Goal: Task Accomplishment & Management: Manage account settings

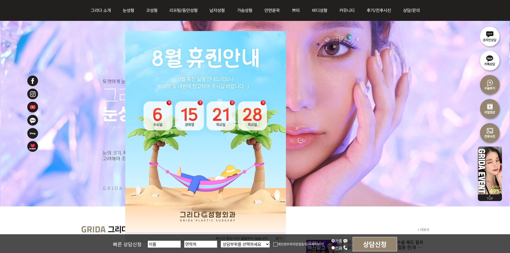
scroll to position [54, 0]
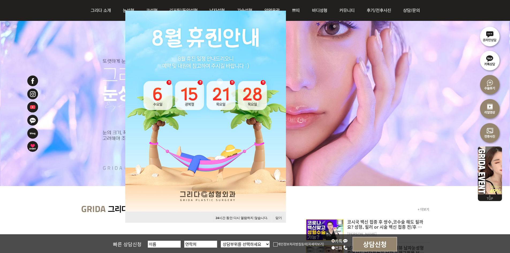
click at [254, 218] on button "24 시간 동안 다시 열람하지 않습니다." at bounding box center [242, 217] width 58 height 7
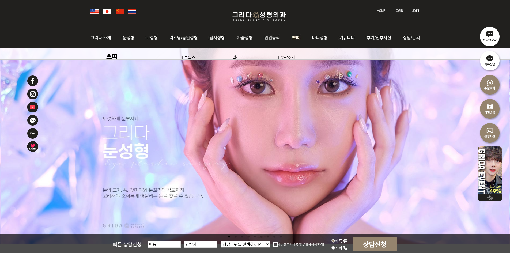
scroll to position [0, 0]
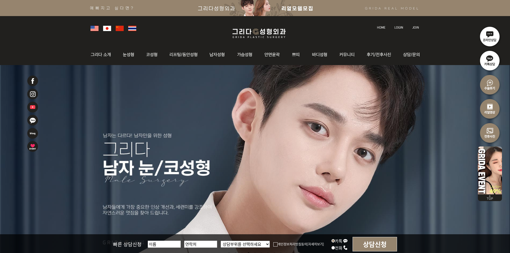
click at [414, 28] on img at bounding box center [415, 27] width 7 height 3
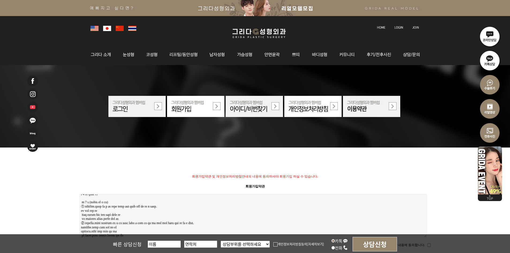
scroll to position [187, 0]
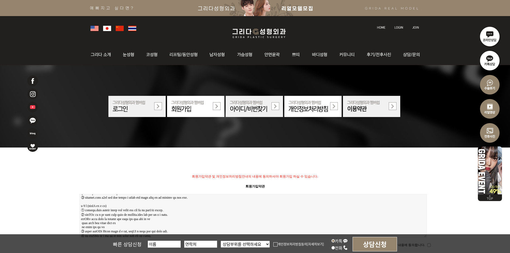
click at [401, 27] on img at bounding box center [398, 27] width 9 height 3
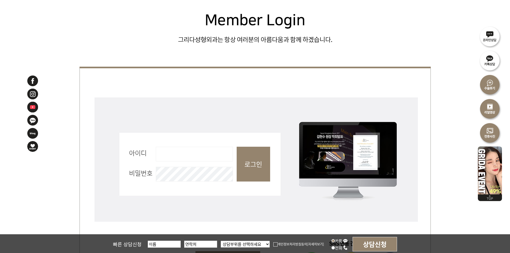
scroll to position [241, 0]
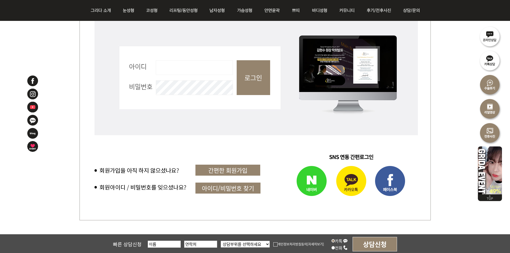
click at [182, 66] on input "아이디 필수" at bounding box center [194, 67] width 77 height 15
type input "admin"
click at [266, 80] on input "로그인" at bounding box center [253, 77] width 33 height 35
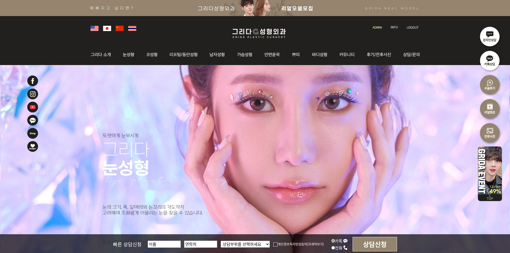
click at [374, 25] on link at bounding box center [377, 22] width 15 height 7
